Goal: Information Seeking & Learning: Find specific fact

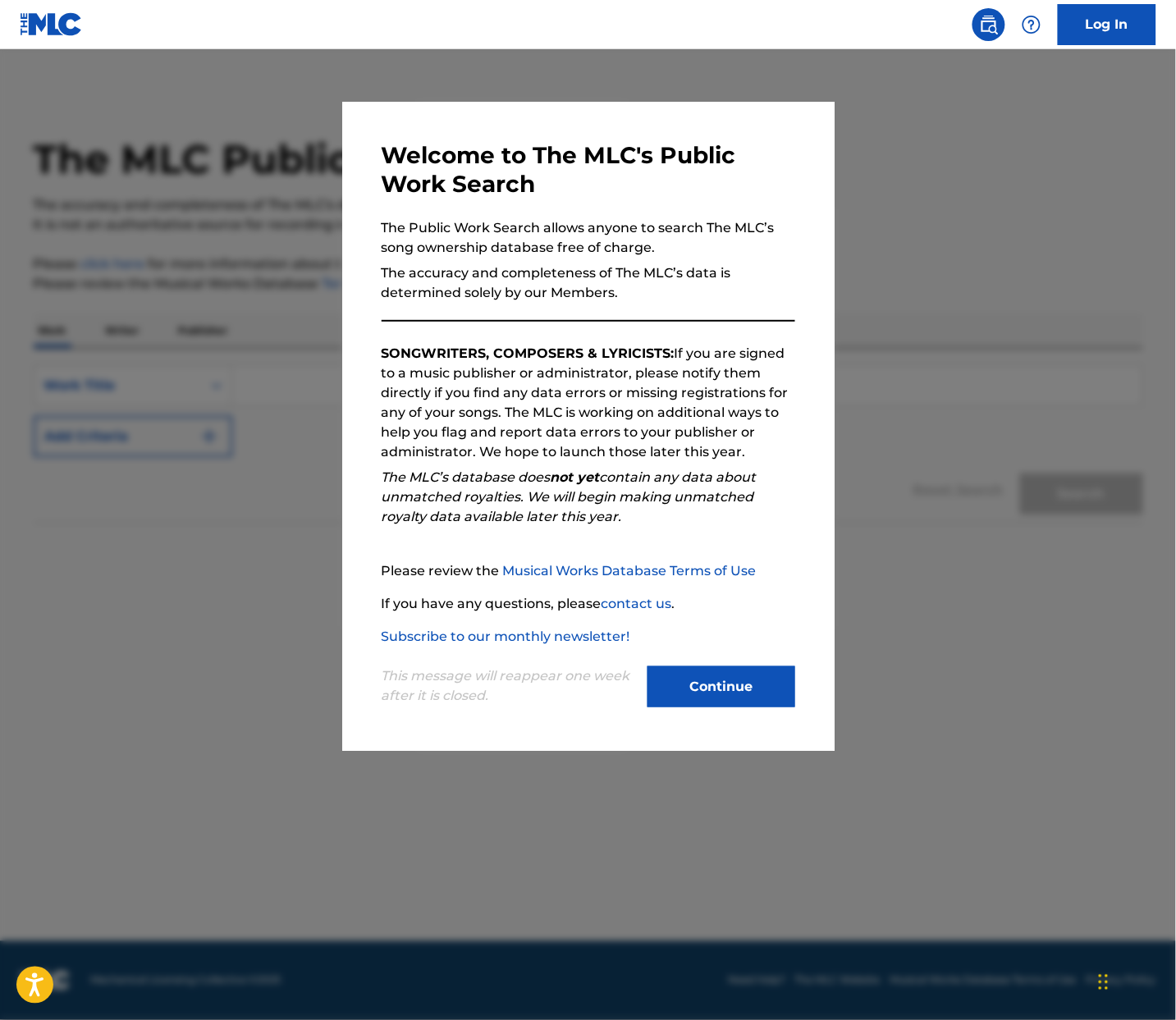
click at [772, 697] on button "Continue" at bounding box center [722, 686] width 148 height 41
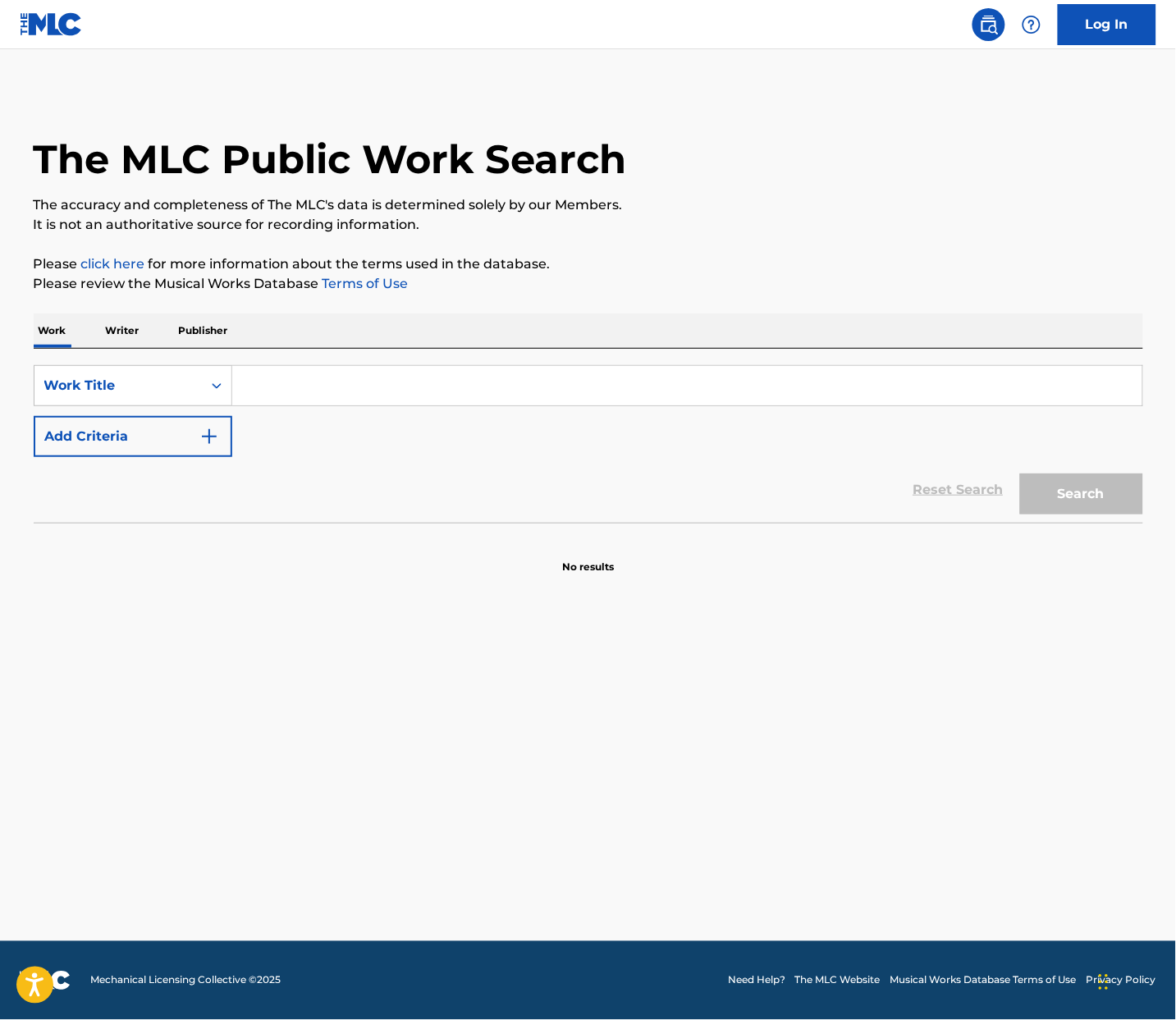
click at [352, 384] on input "Search Form" at bounding box center [687, 385] width 911 height 39
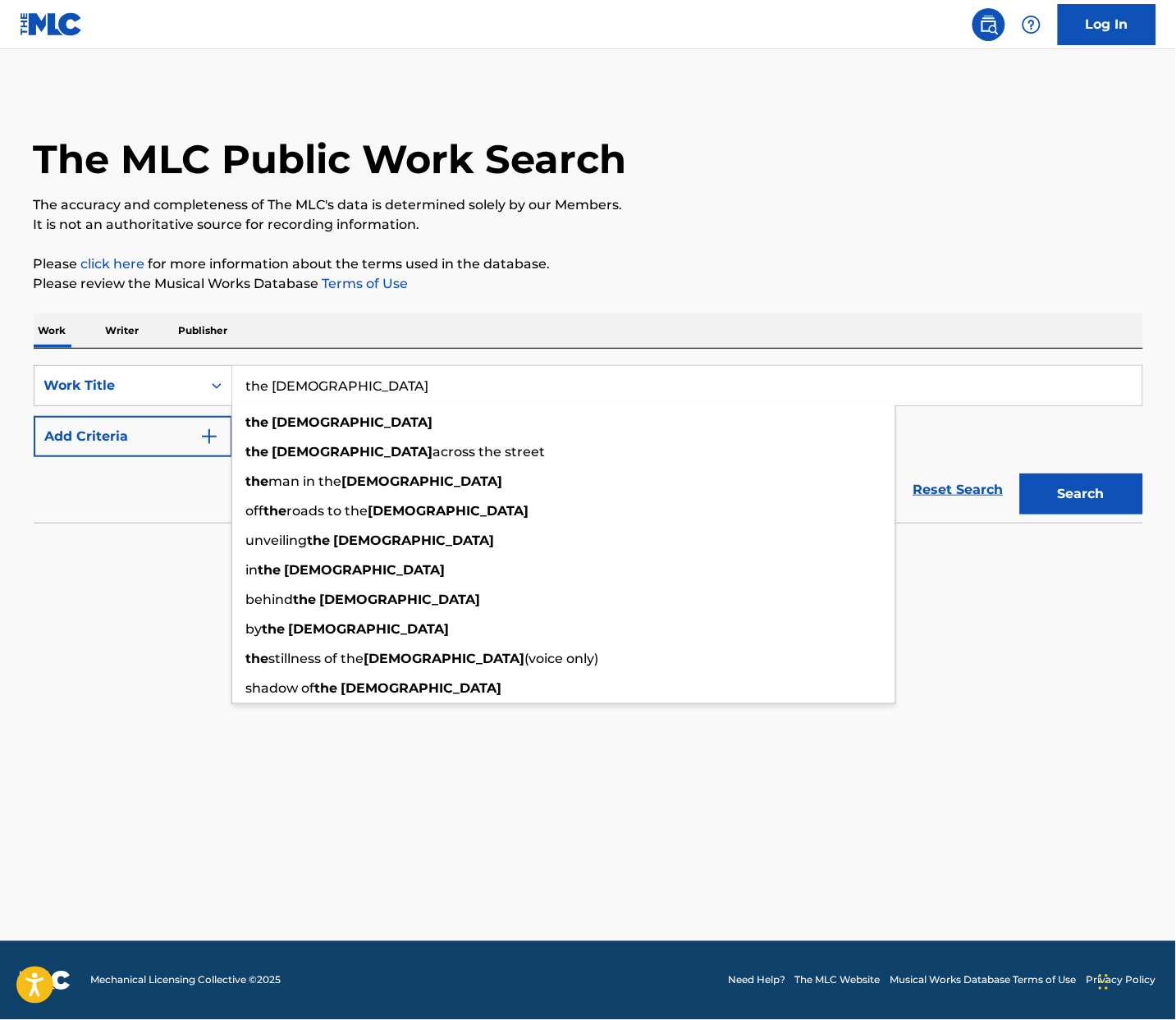
type input "the [DEMOGRAPHIC_DATA]"
click at [131, 422] on button "Add Criteria" at bounding box center [133, 436] width 199 height 41
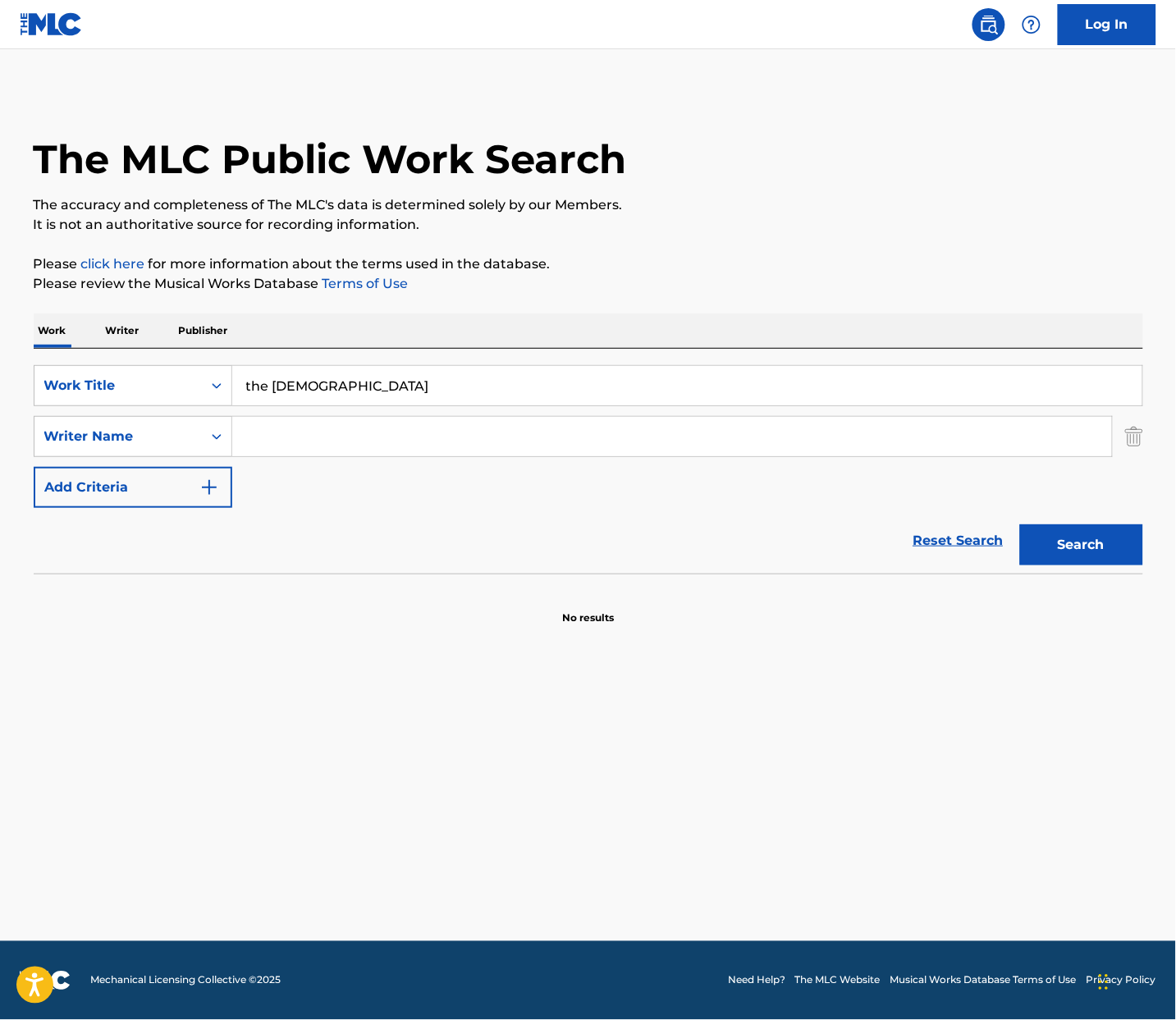
click at [314, 425] on input "Search Form" at bounding box center [672, 436] width 880 height 39
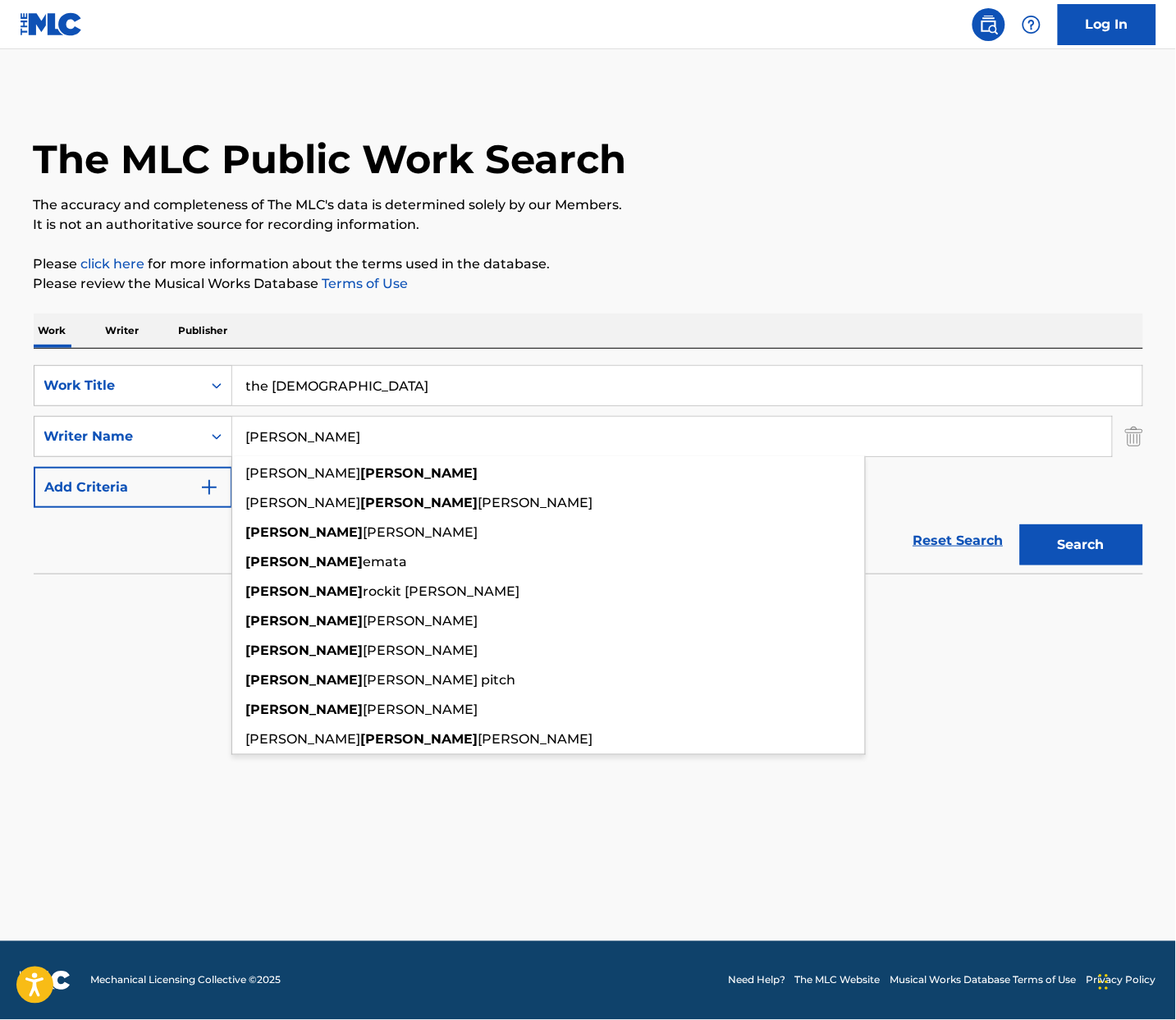
type input "[PERSON_NAME]"
click at [1100, 548] on button "Search" at bounding box center [1082, 545] width 123 height 41
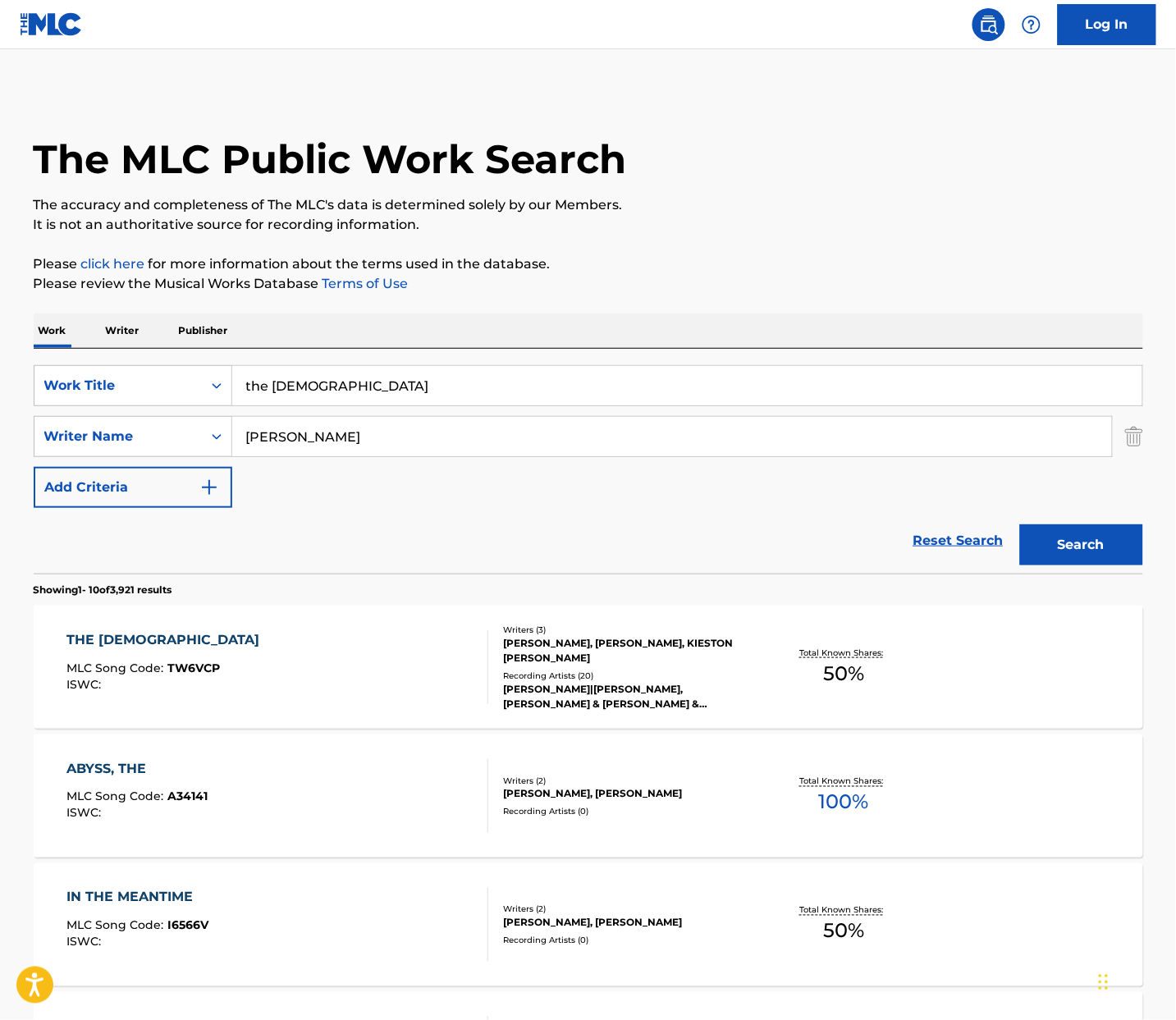
click at [368, 624] on div "THE [DEMOGRAPHIC_DATA] MLC Song Code : TW6VCP ISWC : Writers ( 3 ) [PERSON_NAME…" at bounding box center [588, 667] width 1110 height 123
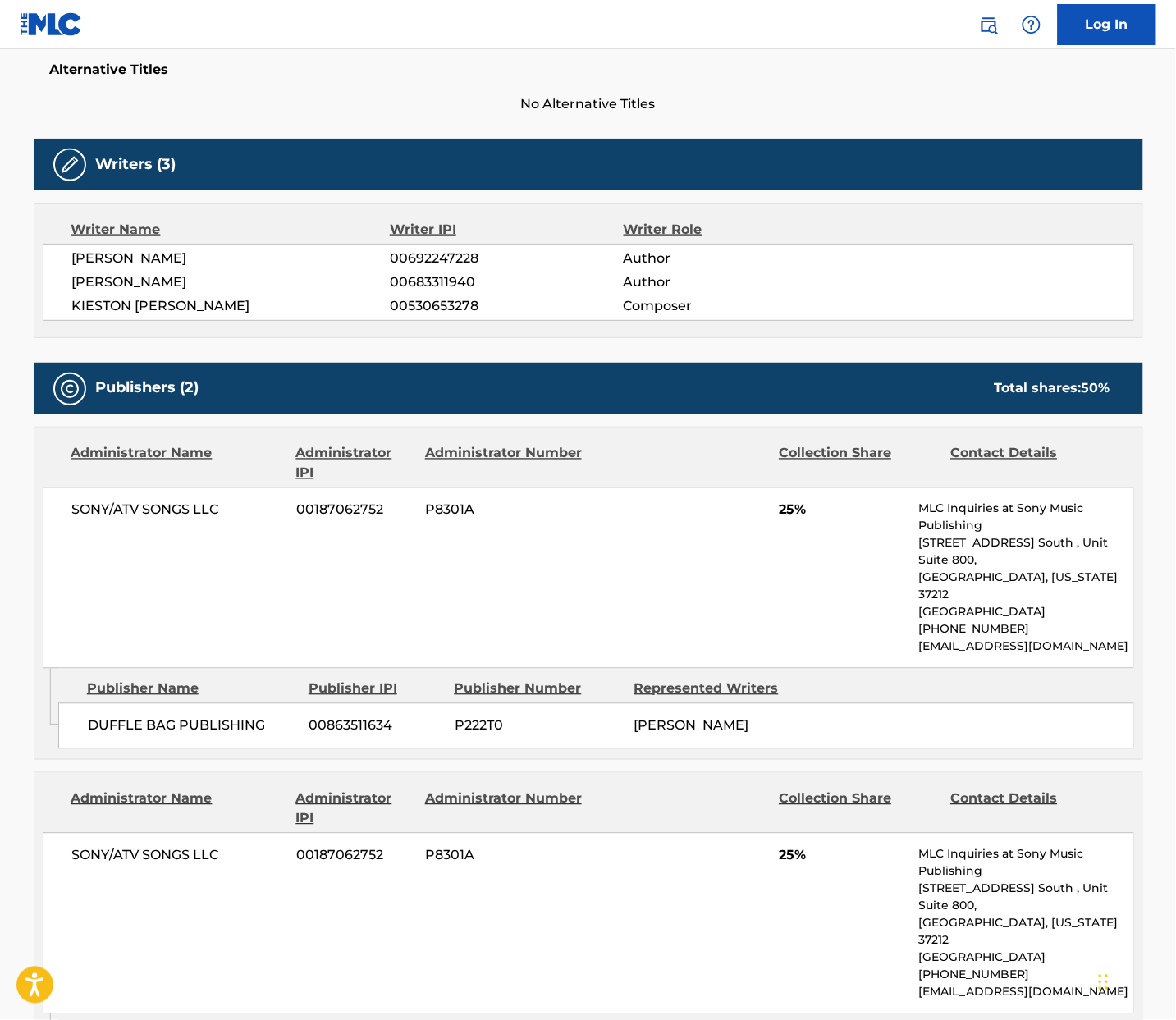
scroll to position [600, 0]
